Goal: Information Seeking & Learning: Find specific page/section

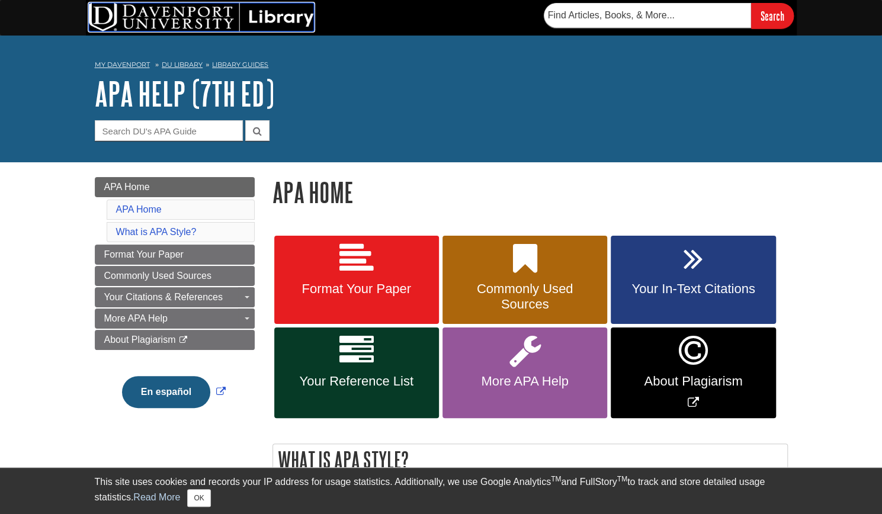
click at [274, 20] on img at bounding box center [201, 17] width 225 height 28
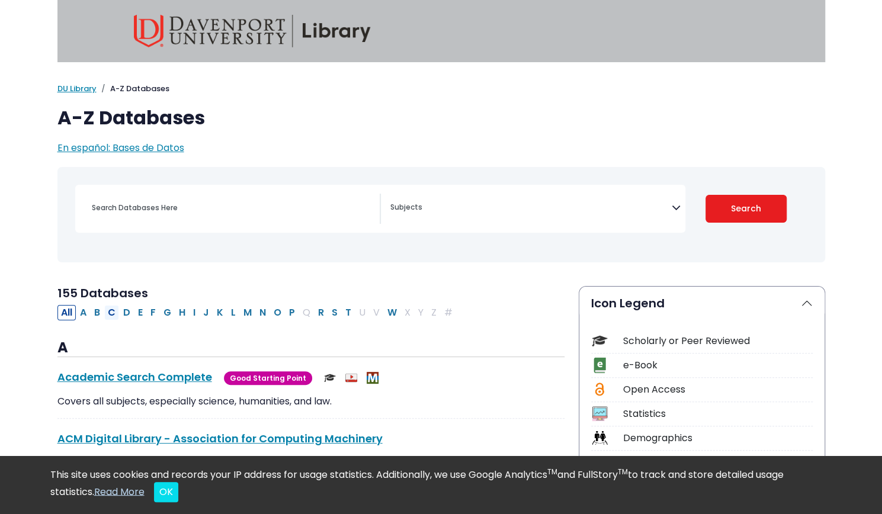
click at [114, 311] on button "C" at bounding box center [111, 312] width 15 height 15
select select "Database Subject Filter"
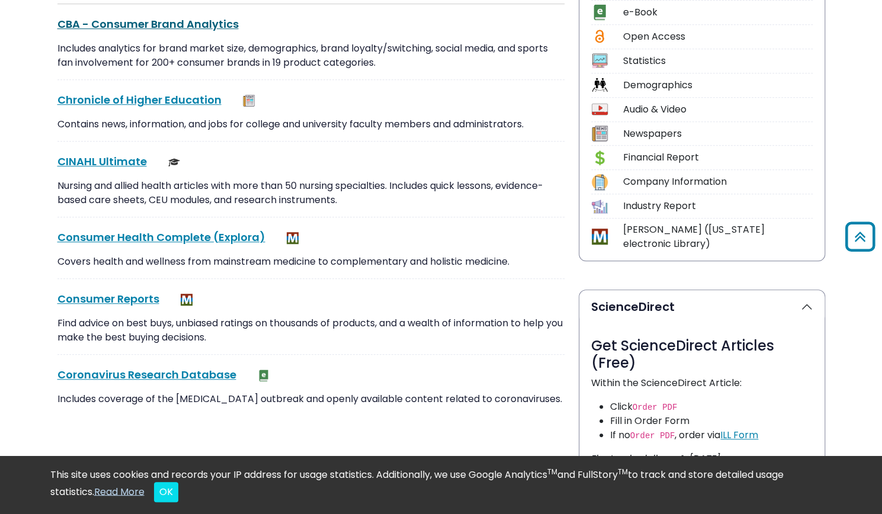
scroll to position [354, 0]
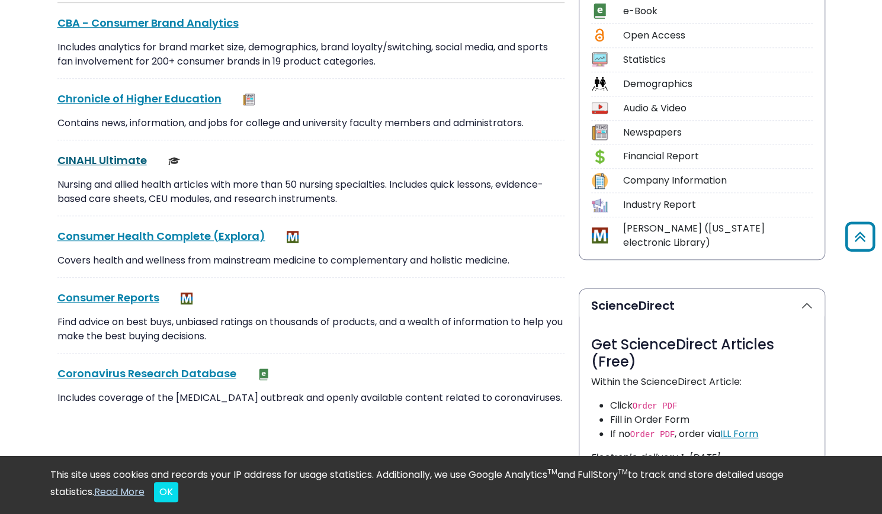
click at [102, 165] on link "CINAHL Ultimate This link opens in a new window" at bounding box center [101, 160] width 89 height 15
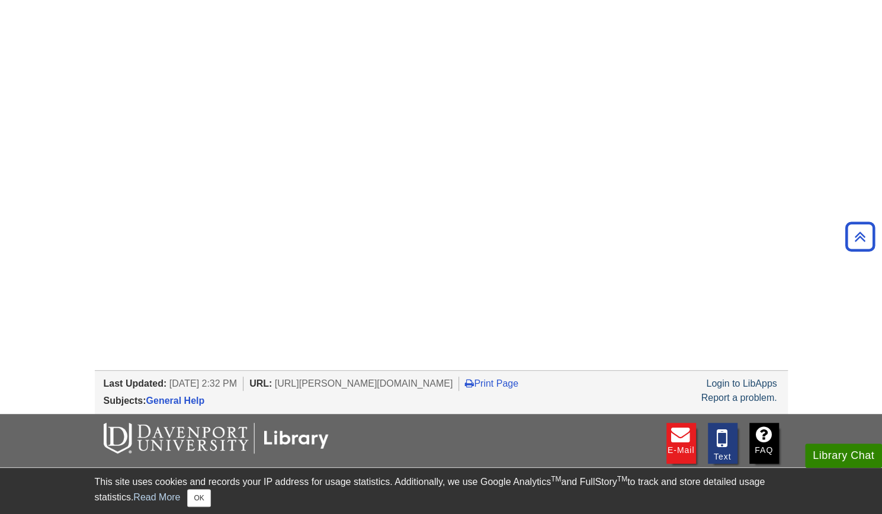
scroll to position [215, 0]
